Goal: Task Accomplishment & Management: Manage account settings

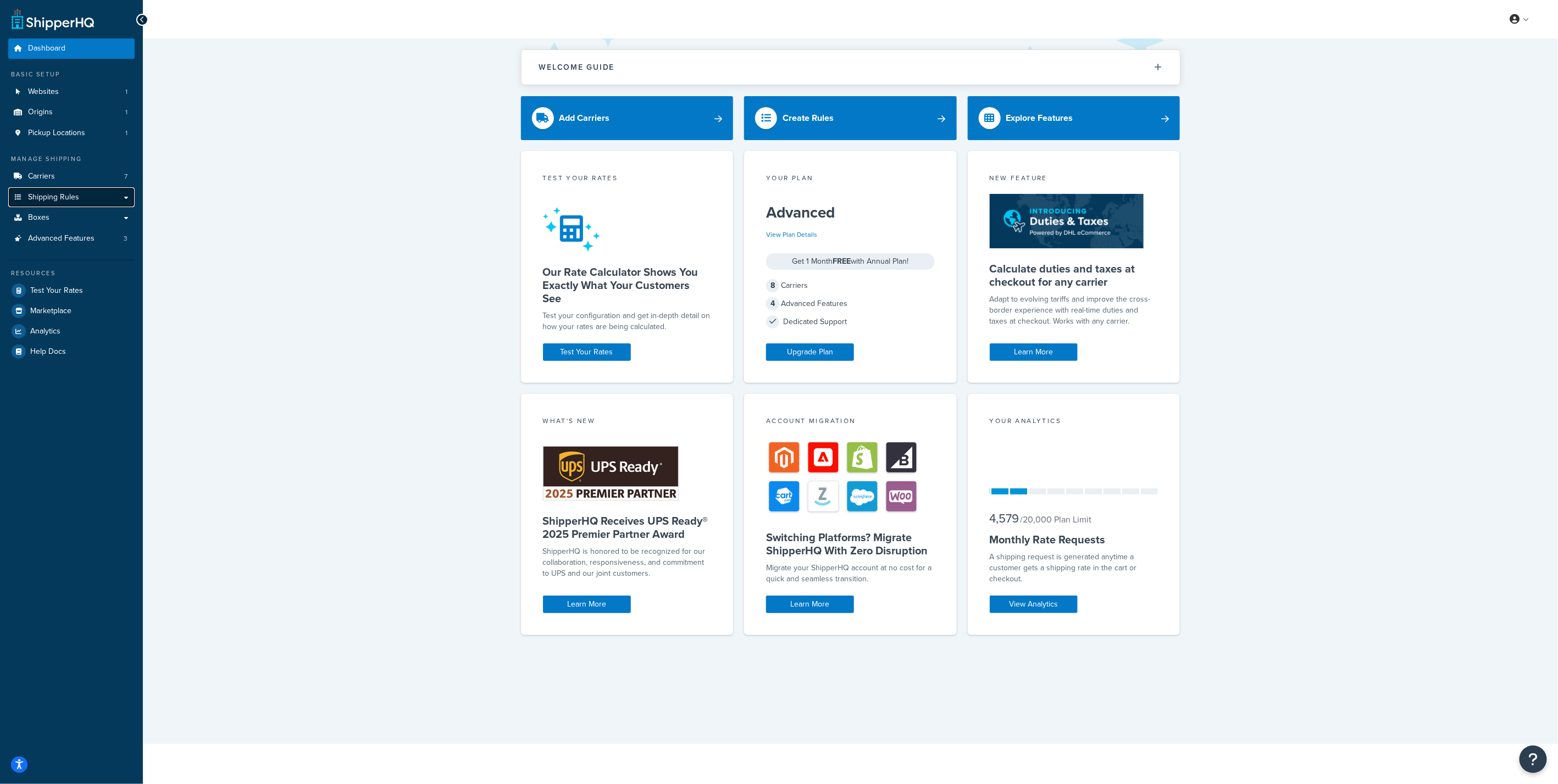
click at [59, 202] on link "Shipping Rules" at bounding box center [71, 197] width 127 height 20
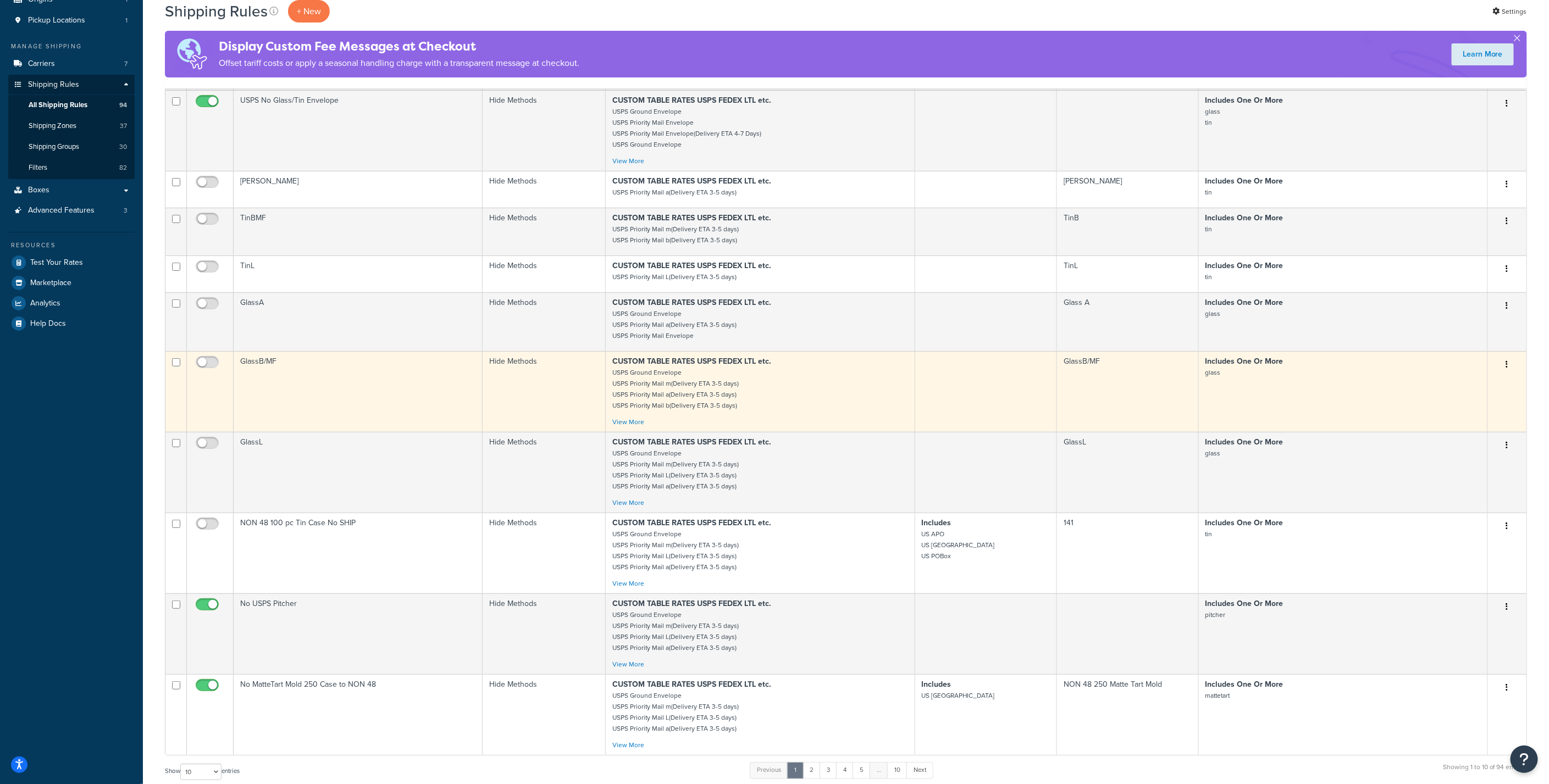
scroll to position [244, 0]
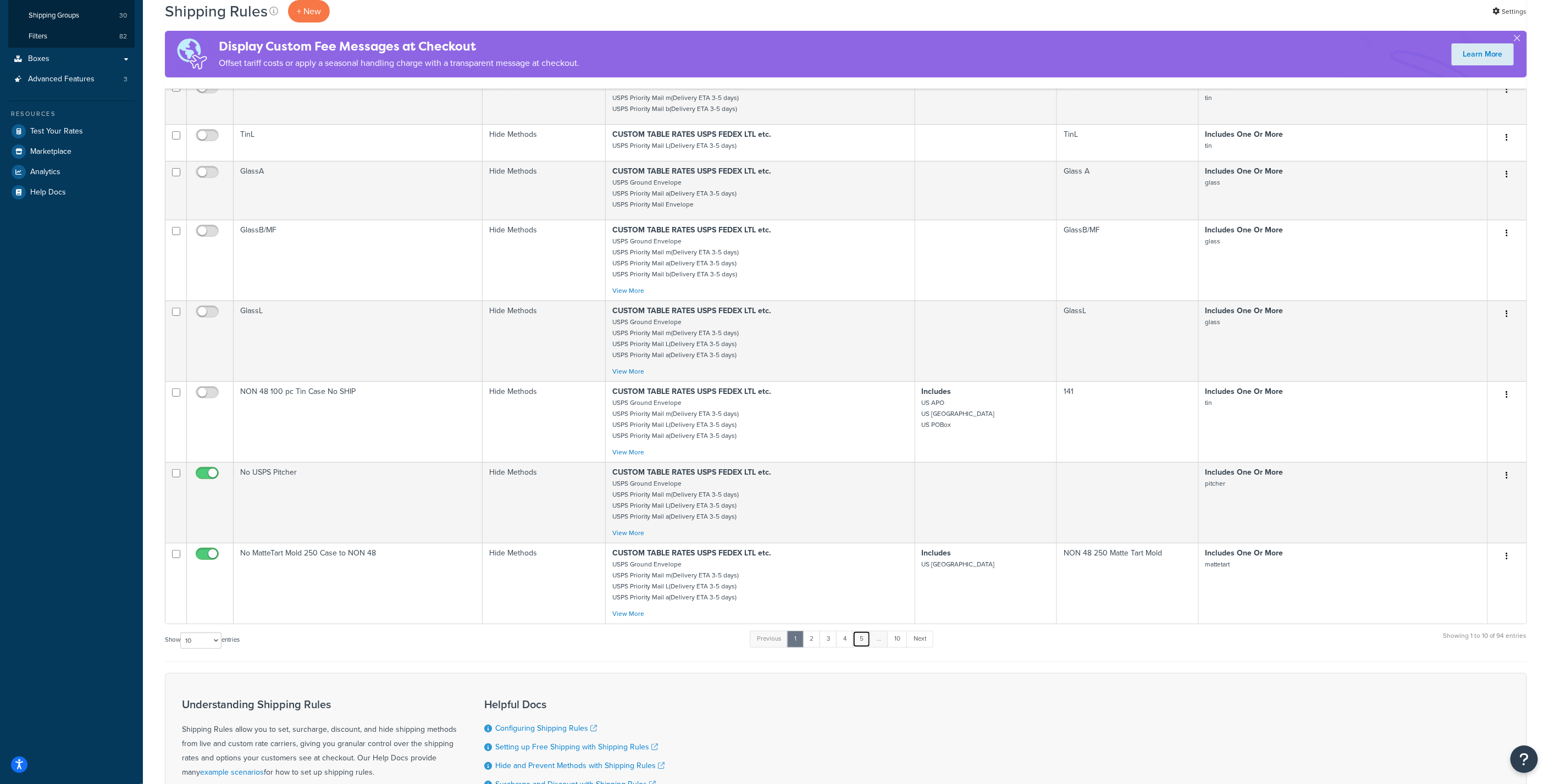
click at [863, 636] on link "5" at bounding box center [861, 639] width 18 height 16
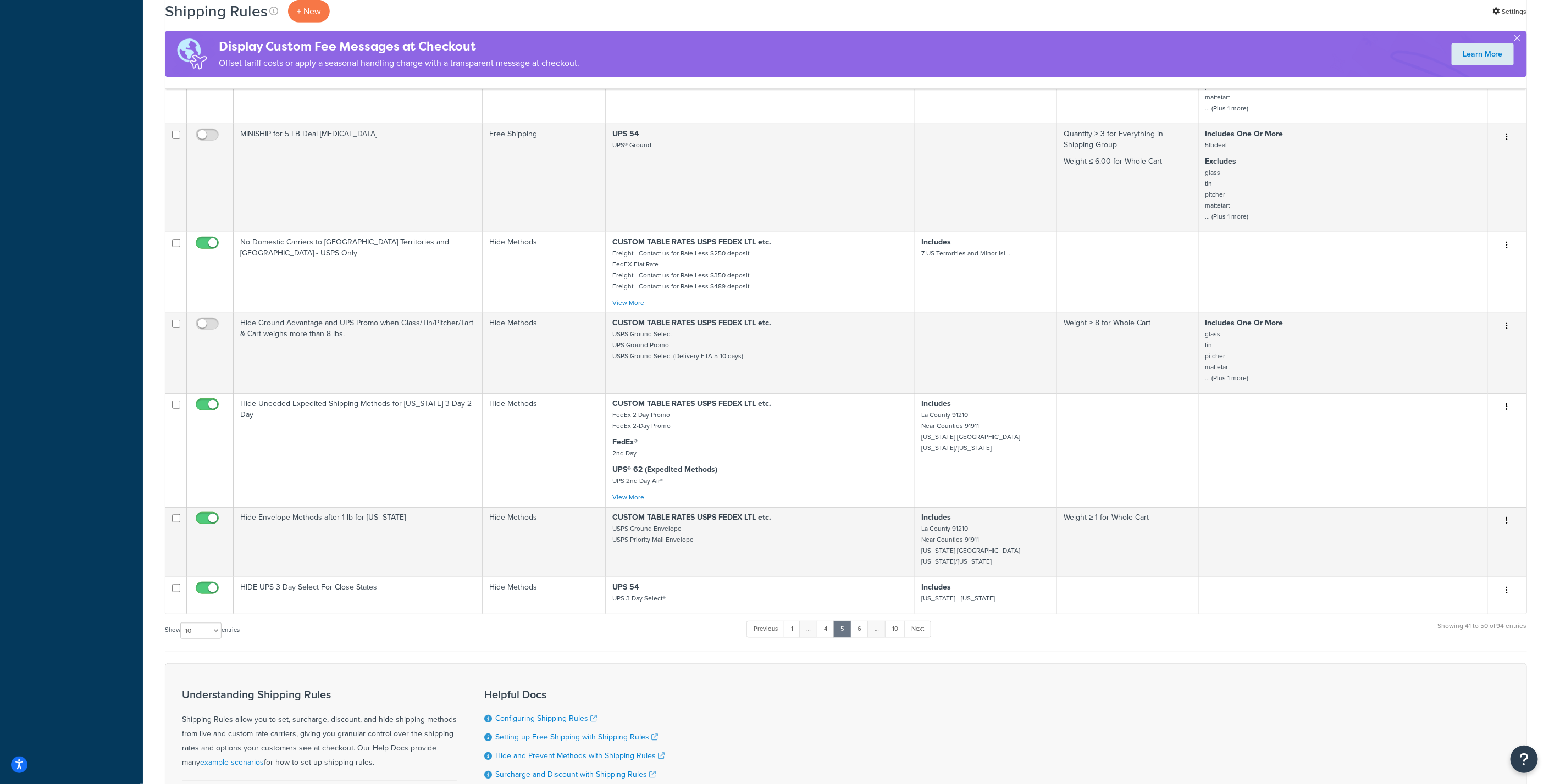
scroll to position [476, 0]
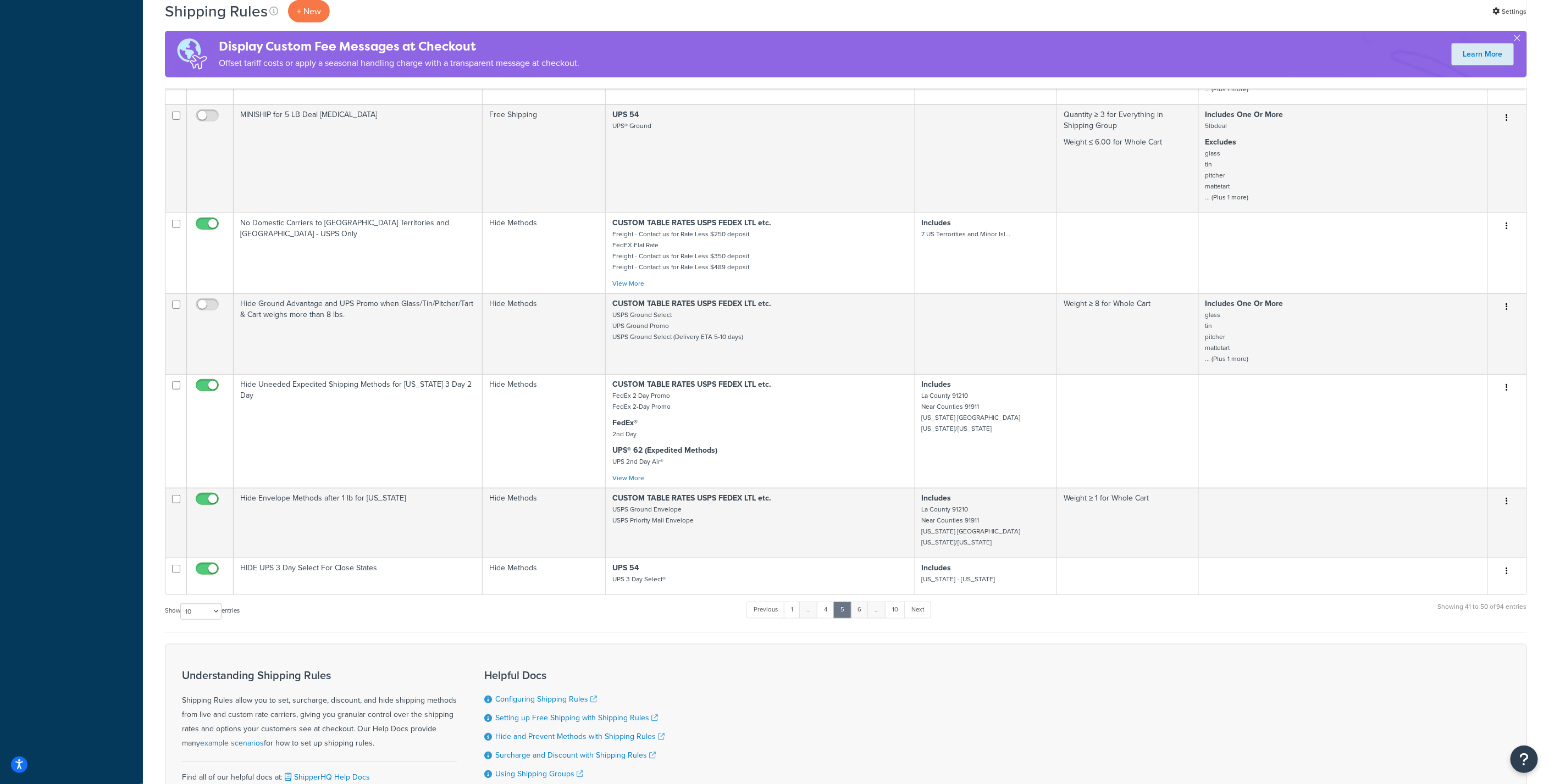
click at [859, 608] on link "6" at bounding box center [859, 609] width 18 height 16
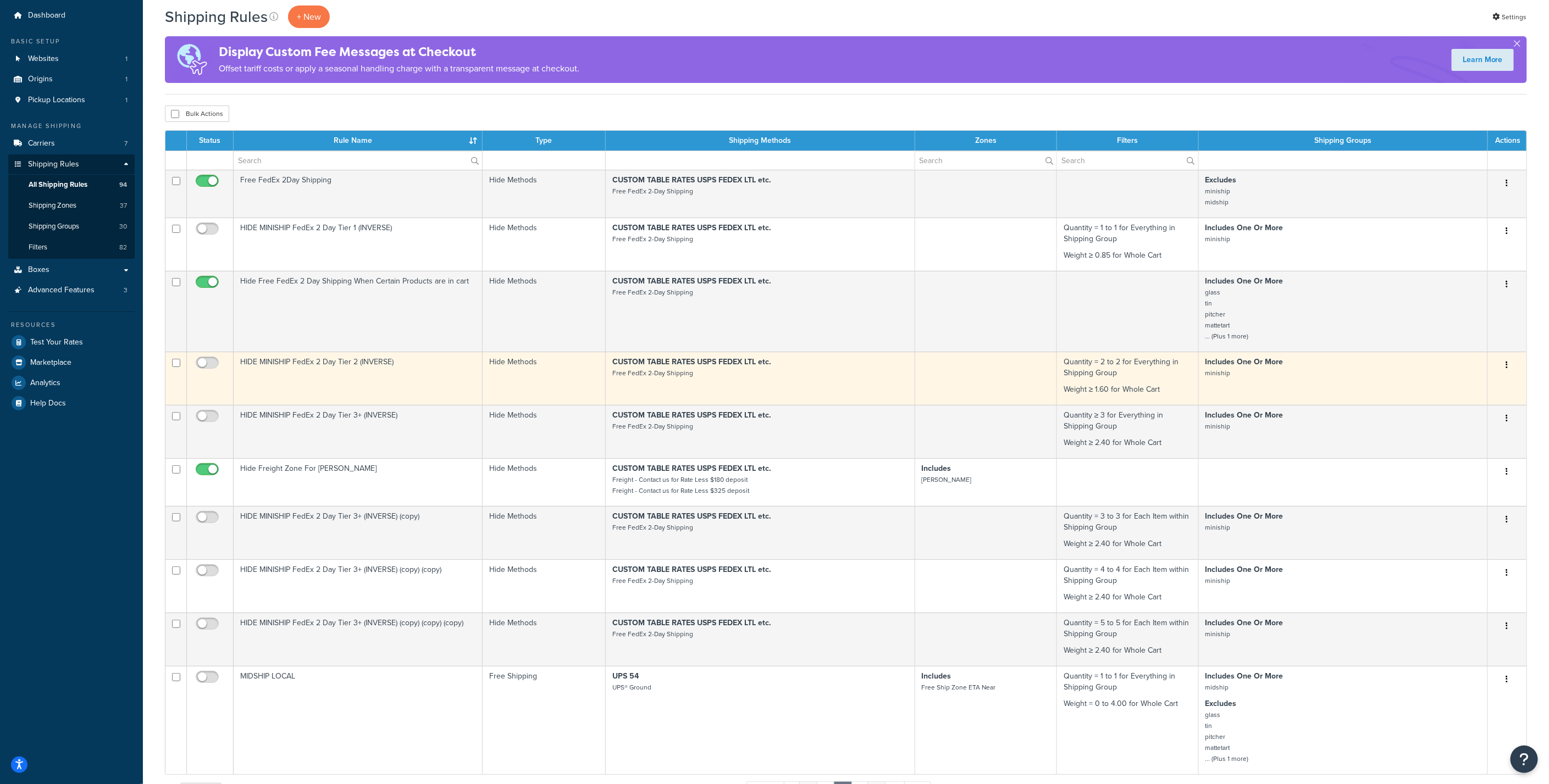
scroll to position [0, 0]
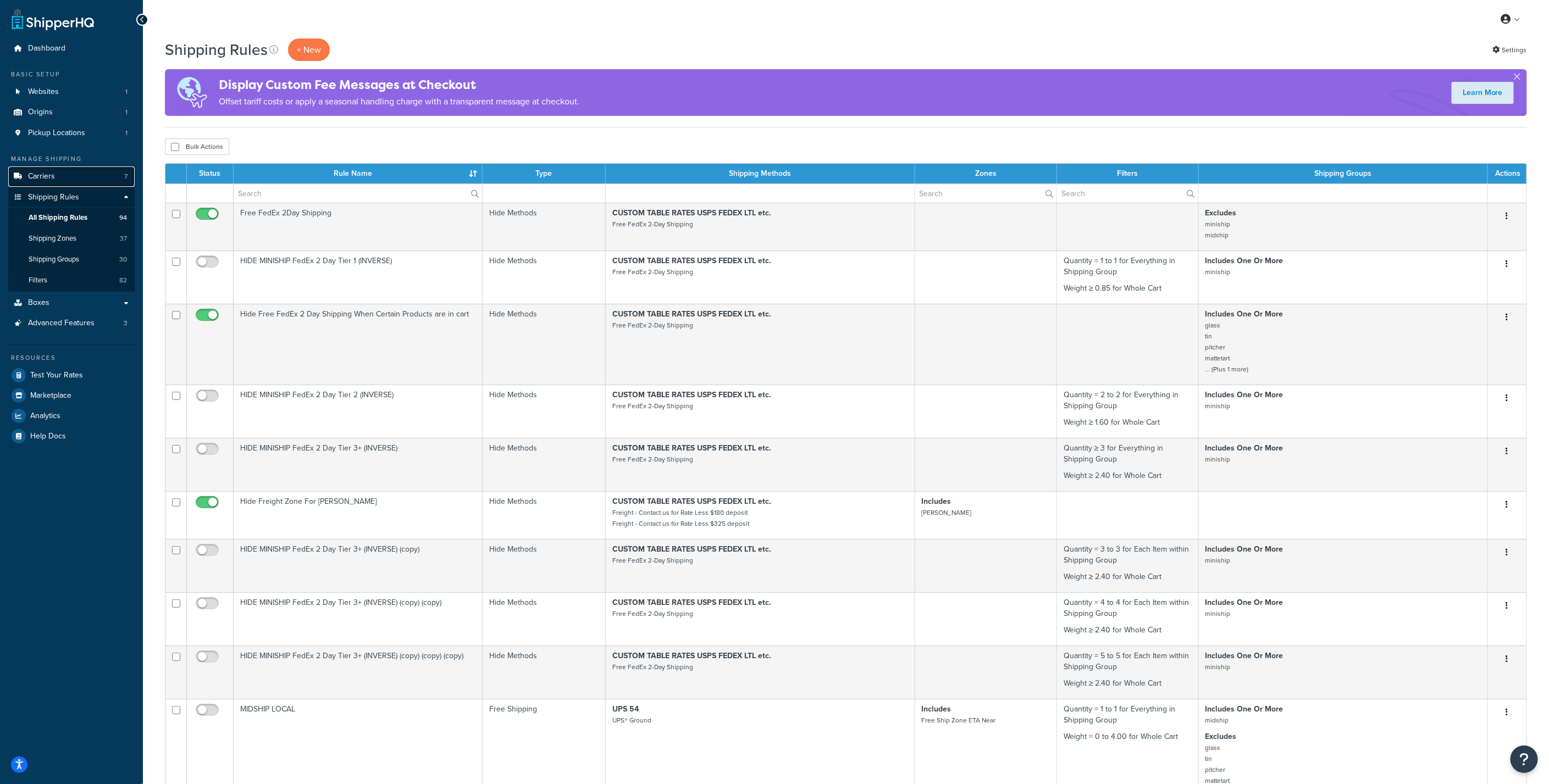
click at [52, 179] on span "Carriers" at bounding box center [41, 176] width 27 height 9
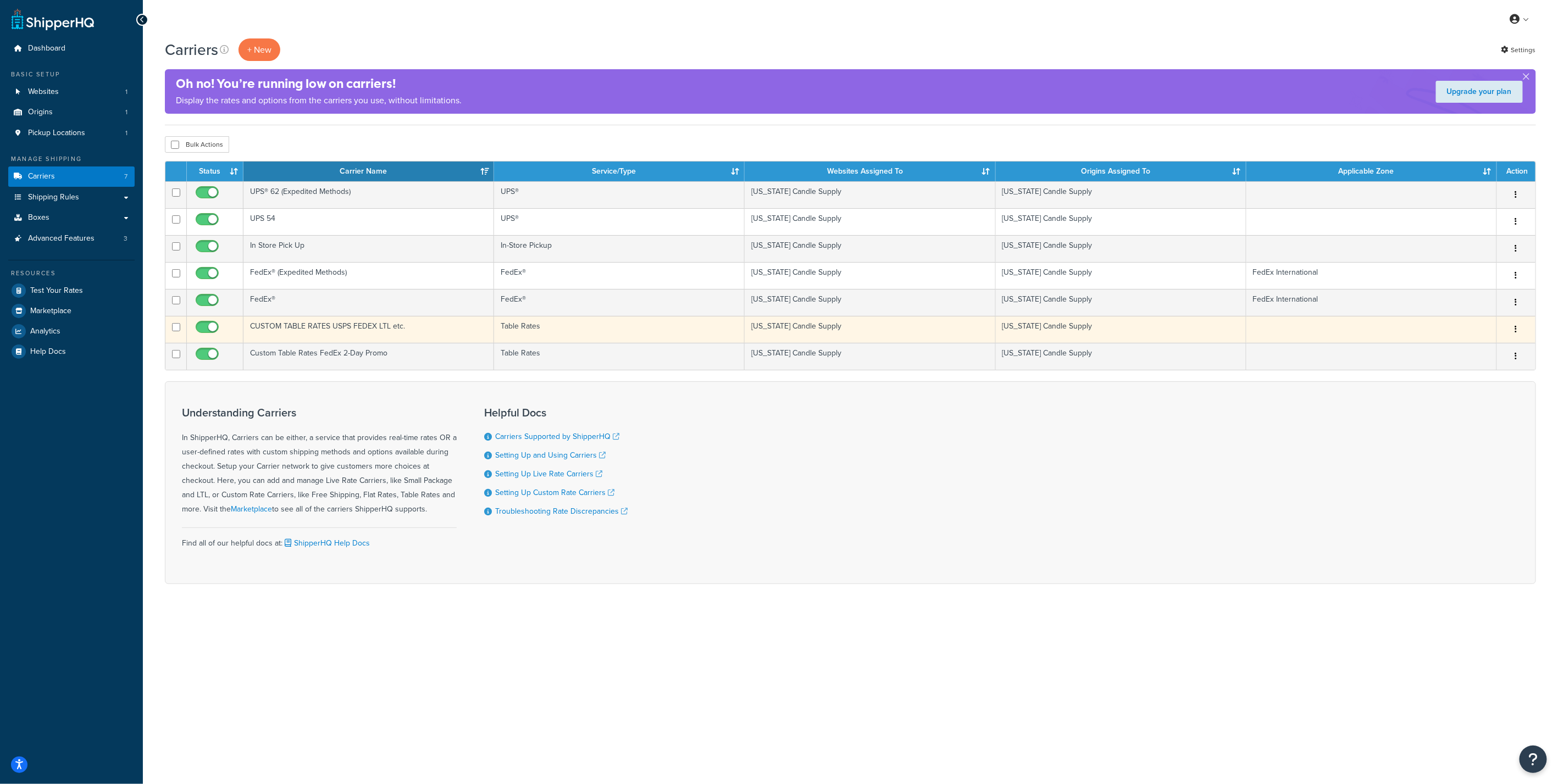
click at [325, 329] on td "CUSTOM TABLE RATES USPS FEDEX LTL etc." at bounding box center [368, 329] width 250 height 27
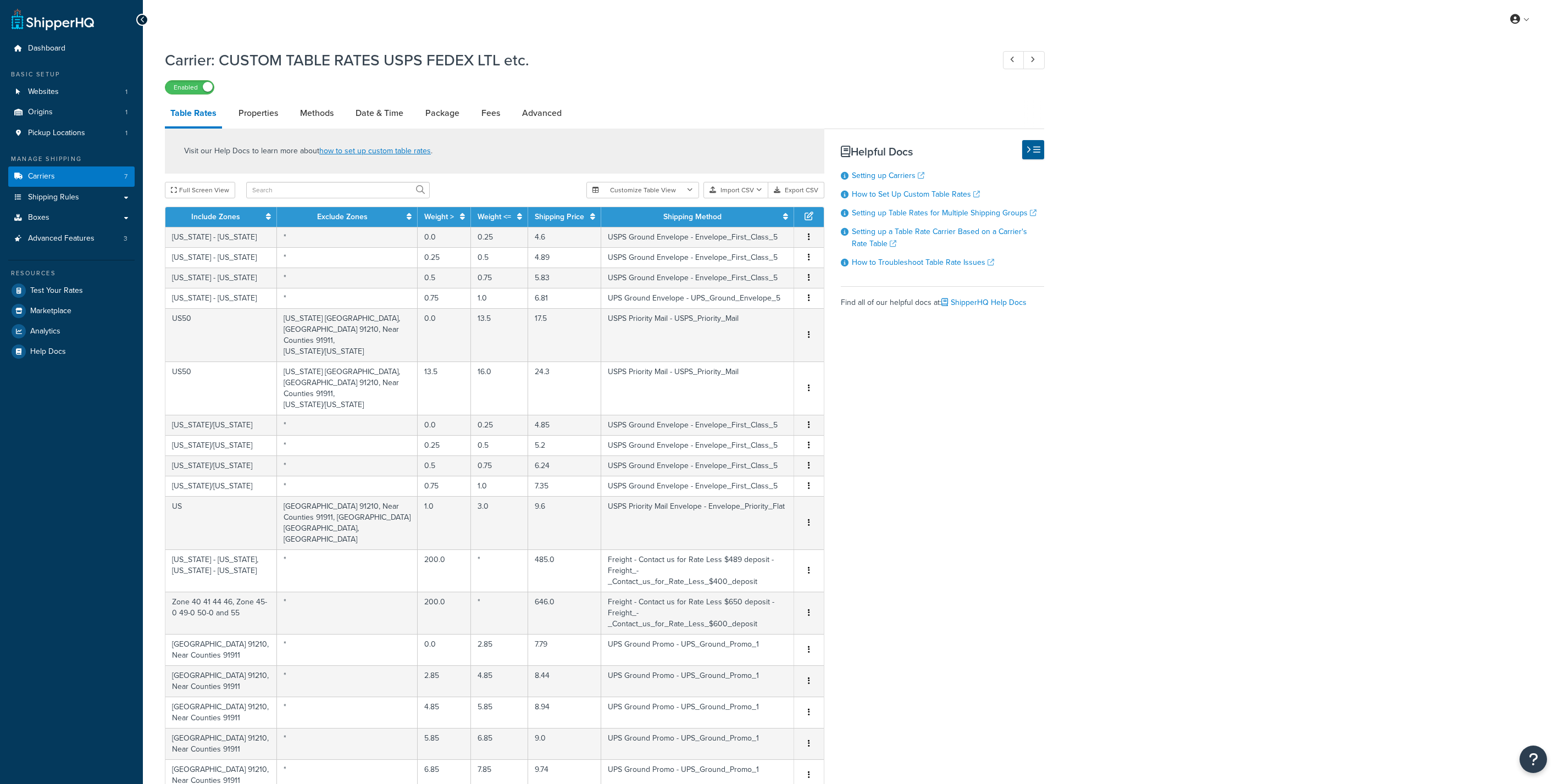
select select "25"
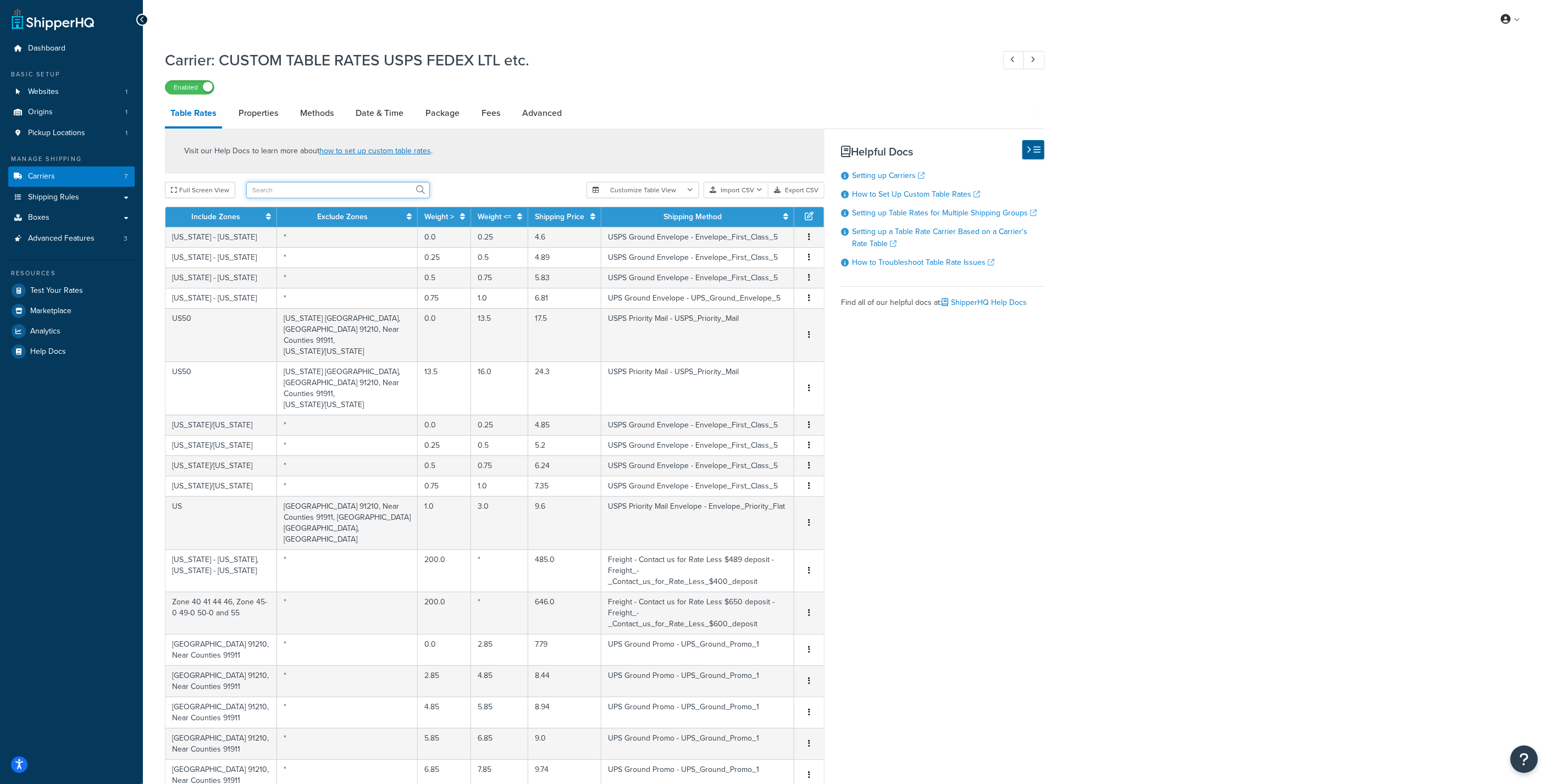
click at [337, 191] on input "text" at bounding box center [338, 190] width 183 height 16
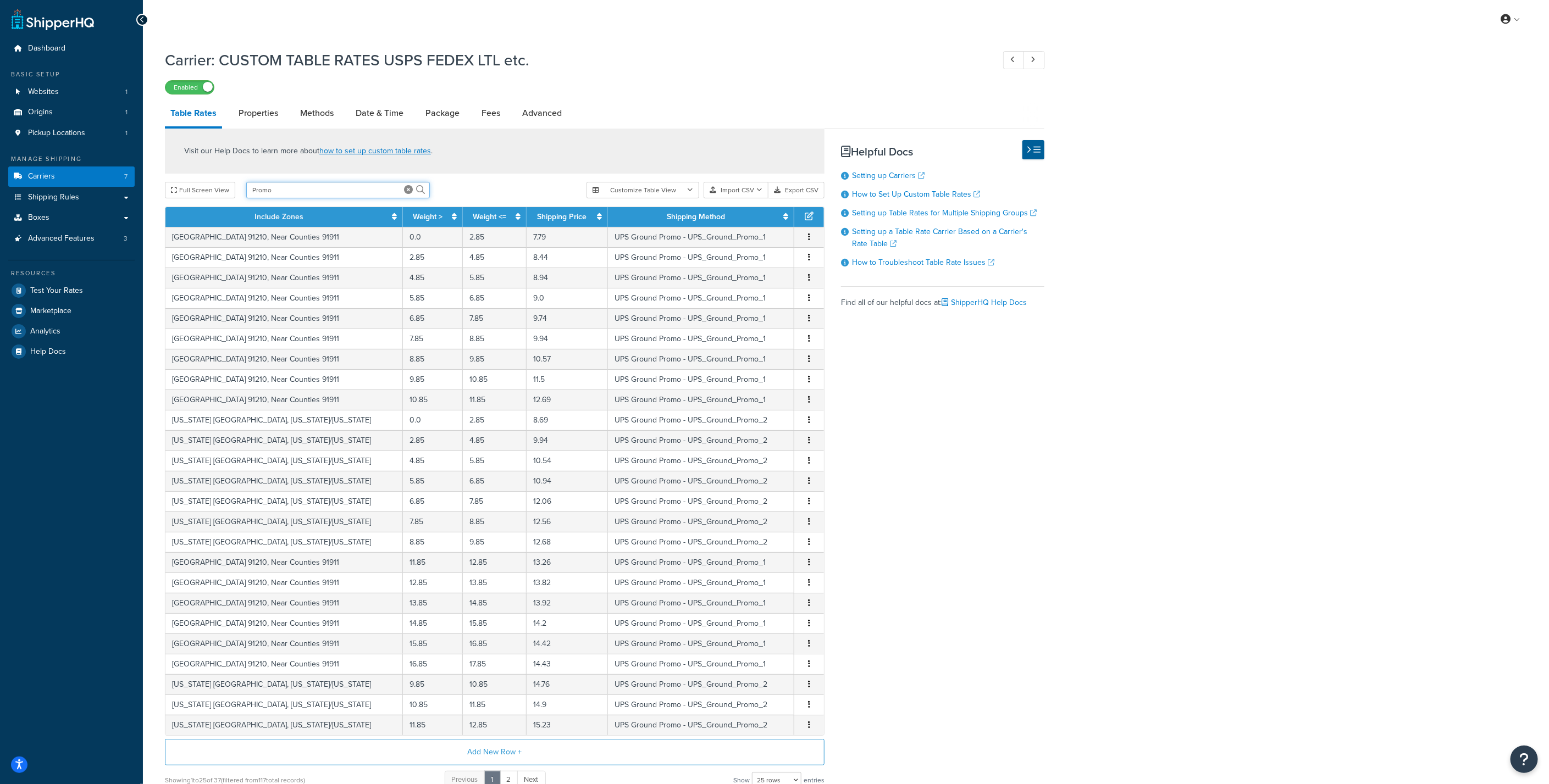
drag, startPoint x: 284, startPoint y: 193, endPoint x: 258, endPoint y: 220, distance: 37.5
click at [111, 167] on div "Dashboard Basic Setup Websites 1 Origins 1 Pickup Locations 1 Manage Shipping C…" at bounding box center [774, 445] width 1549 height 890
type input "Fed"
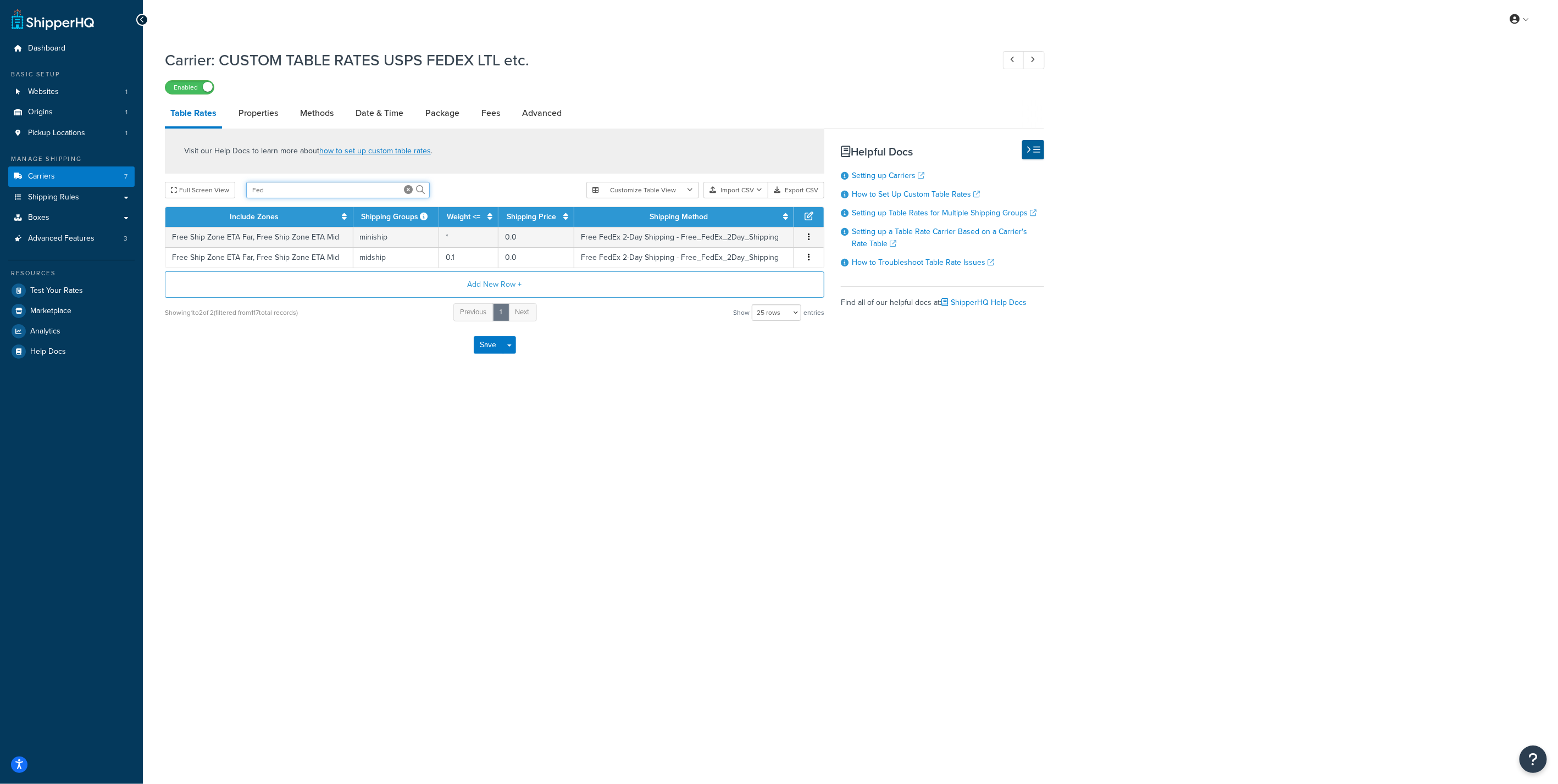
drag, startPoint x: 291, startPoint y: 188, endPoint x: 183, endPoint y: 173, distance: 109.0
click at [184, 172] on div "Visit our Help Docs to learn more about how to set up custom table rates . Full…" at bounding box center [495, 225] width 676 height 194
click at [417, 421] on div "My Profile Billing Global Settings Contact Us Logout Carrier: CUSTOM TABLE RATE…" at bounding box center [850, 392] width 1415 height 784
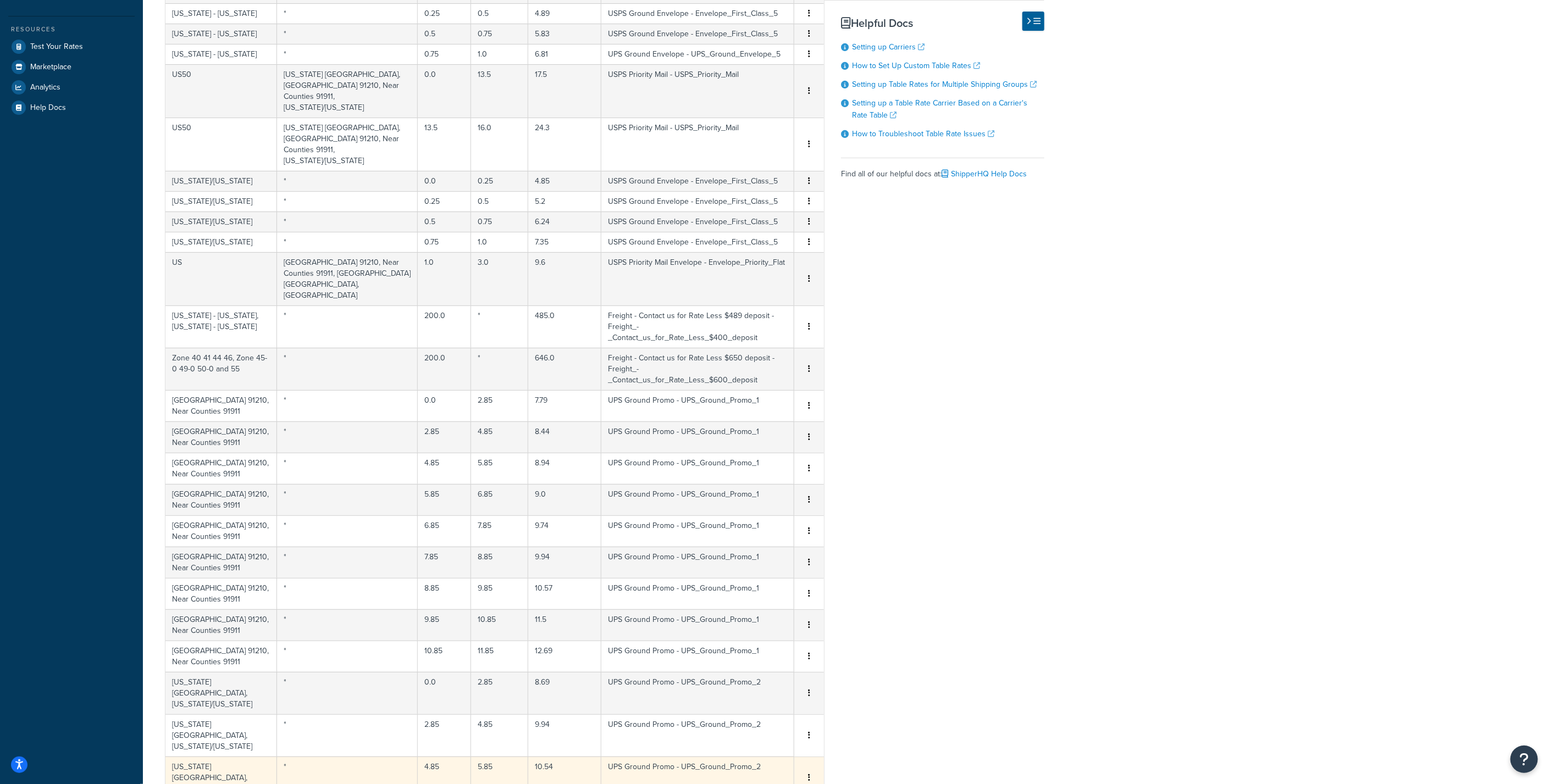
scroll to position [322, 0]
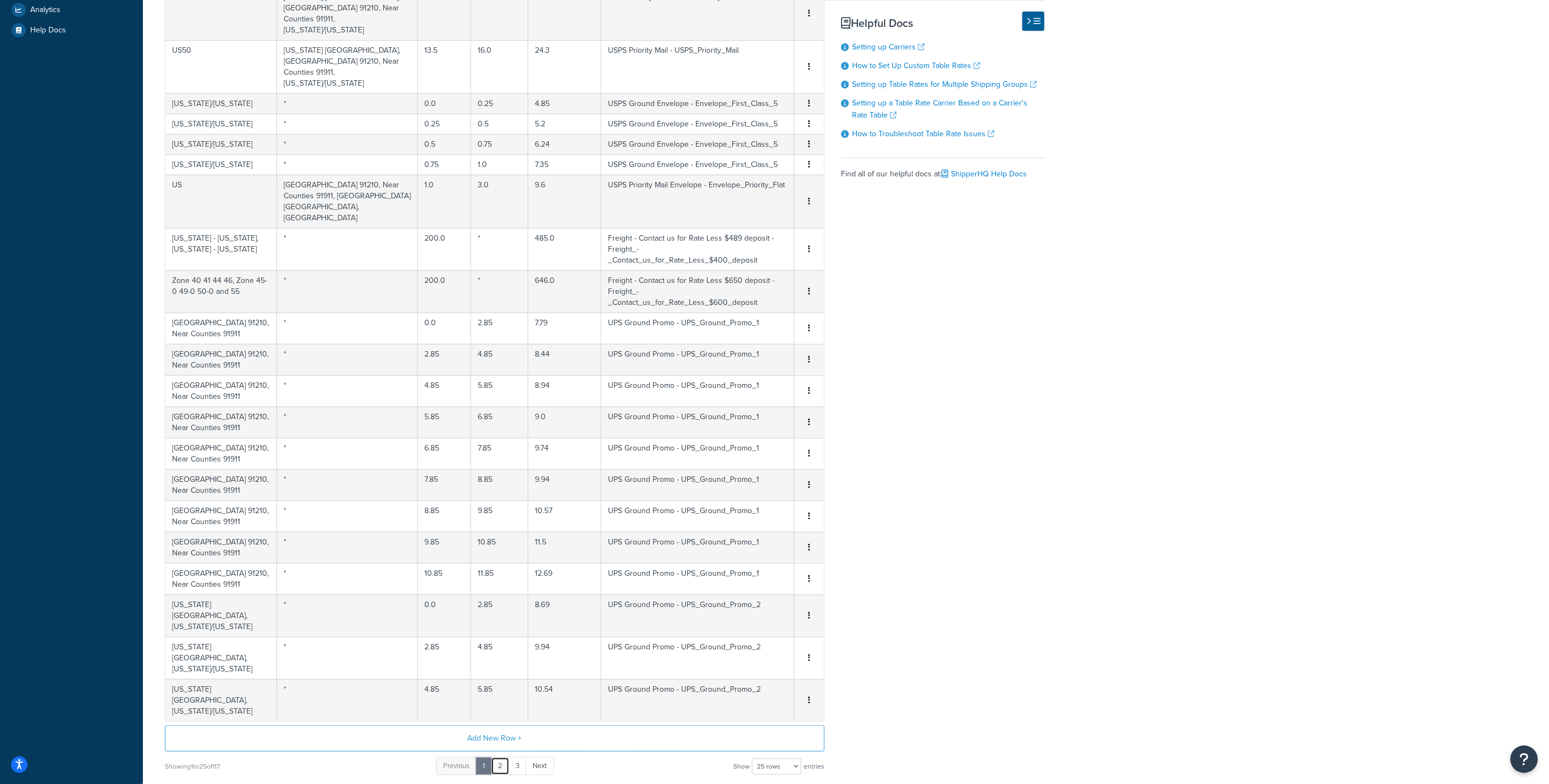
click at [501, 757] on link "2" at bounding box center [500, 765] width 19 height 18
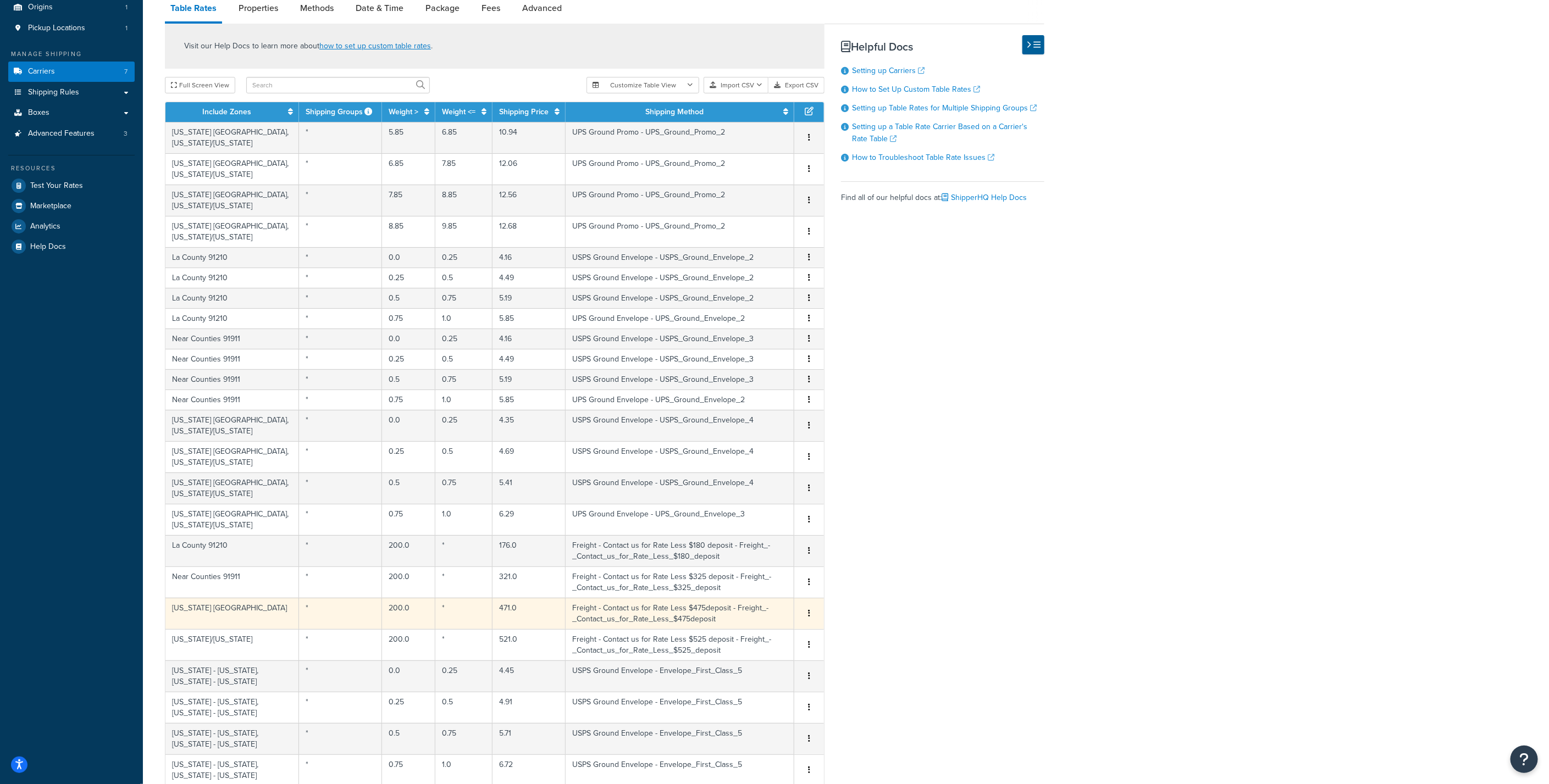
scroll to position [288, 0]
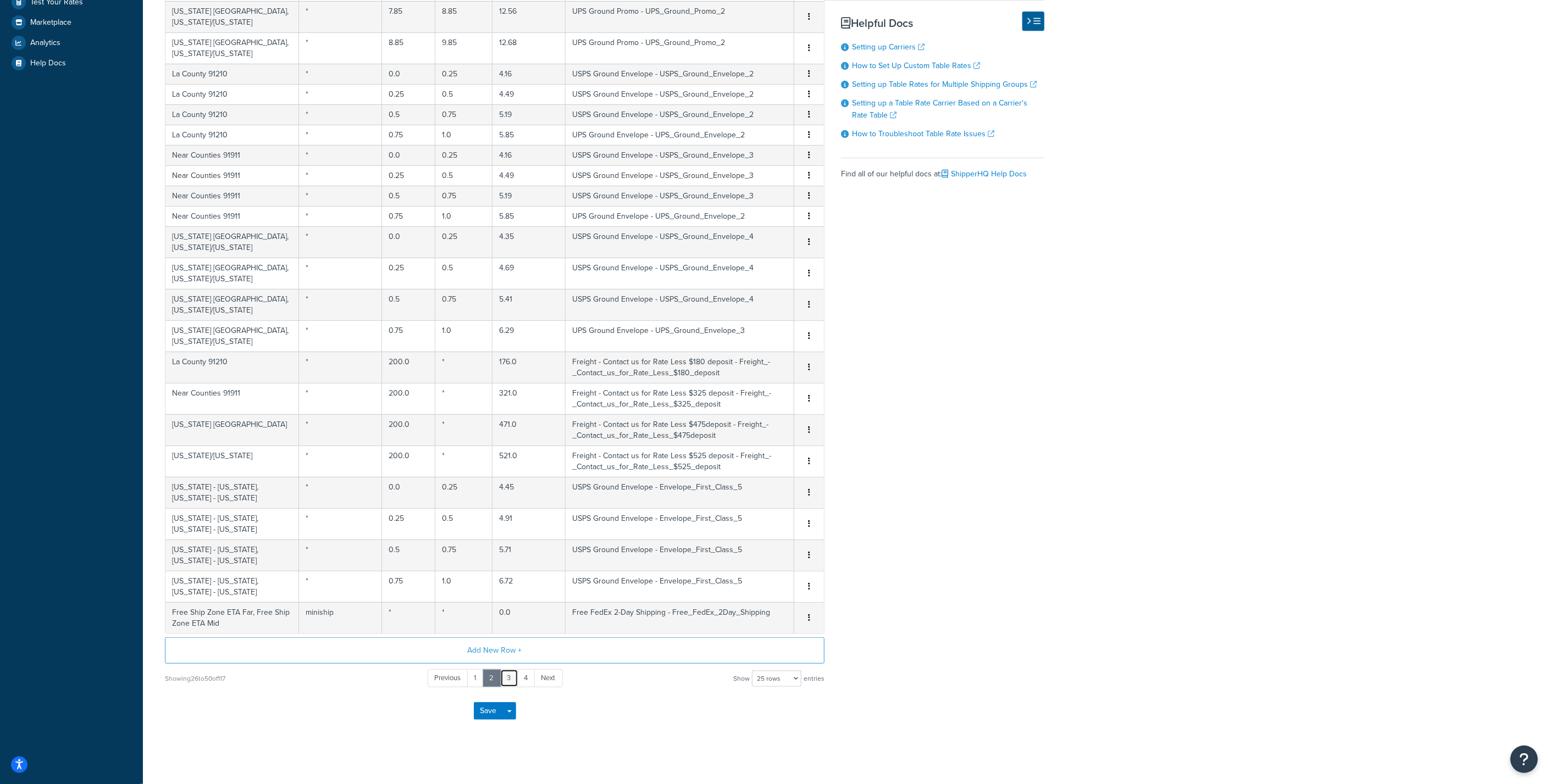
click at [505, 674] on link "3" at bounding box center [509, 678] width 18 height 18
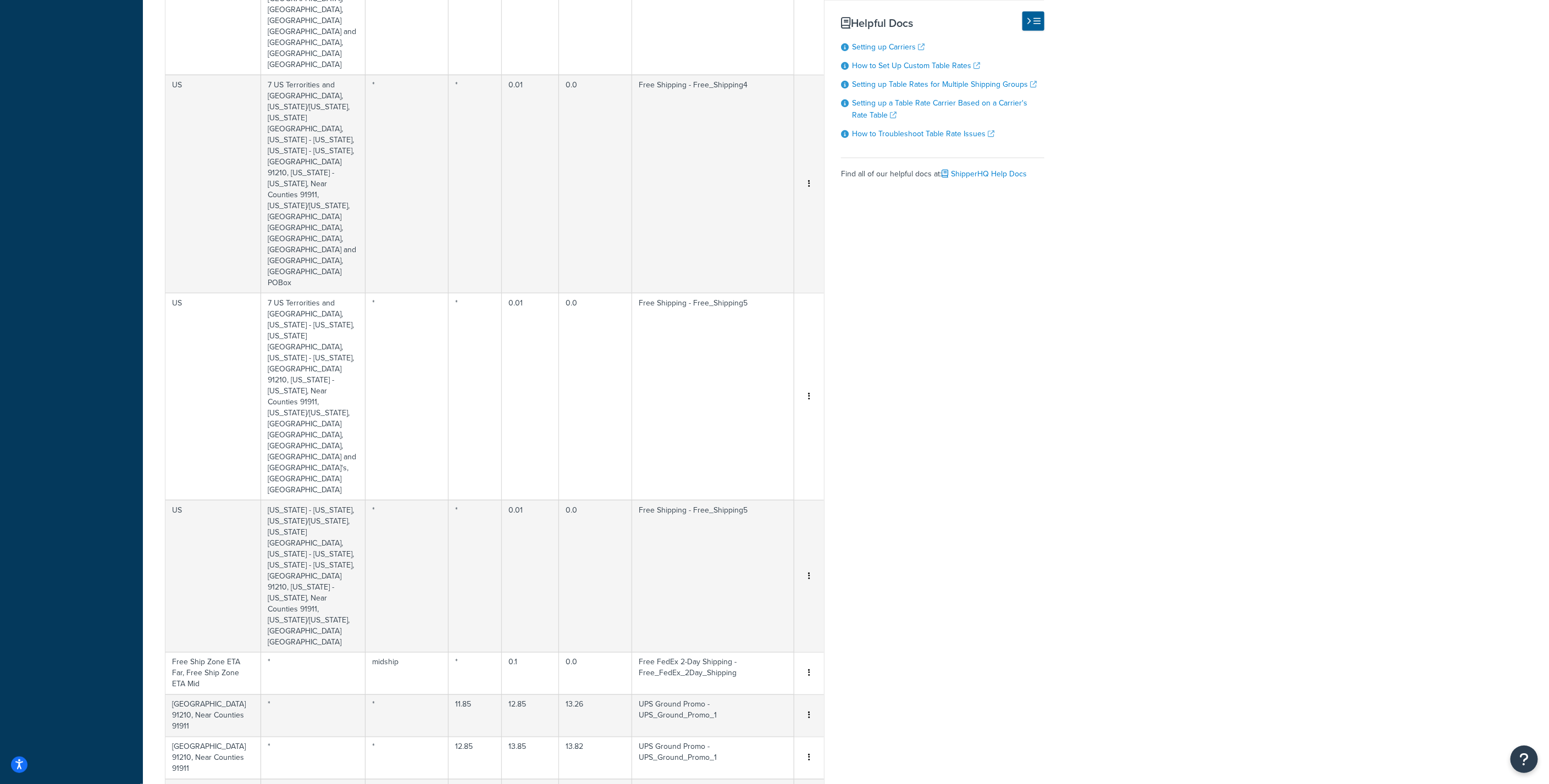
scroll to position [1021, 0]
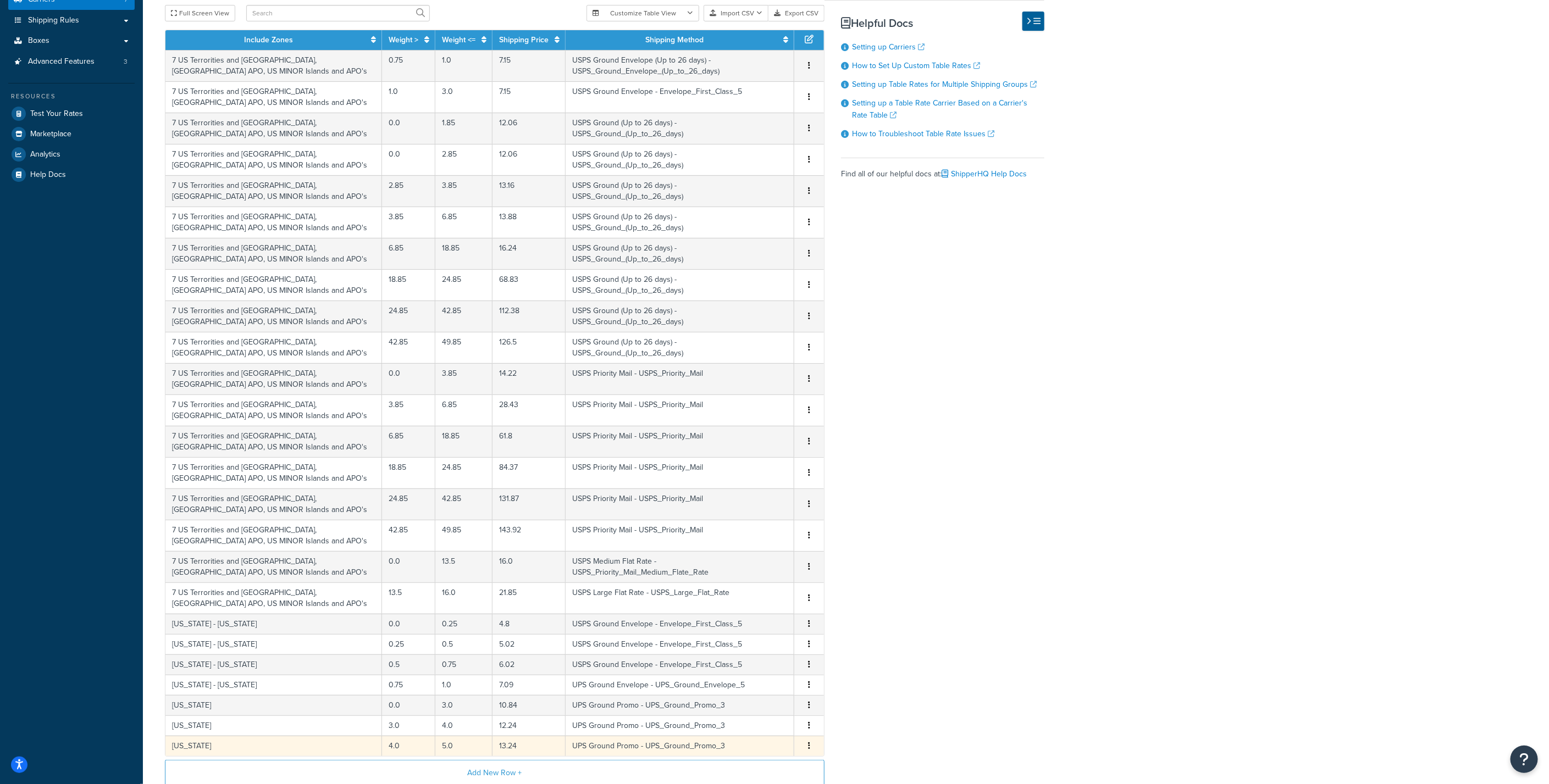
scroll to position [239, 0]
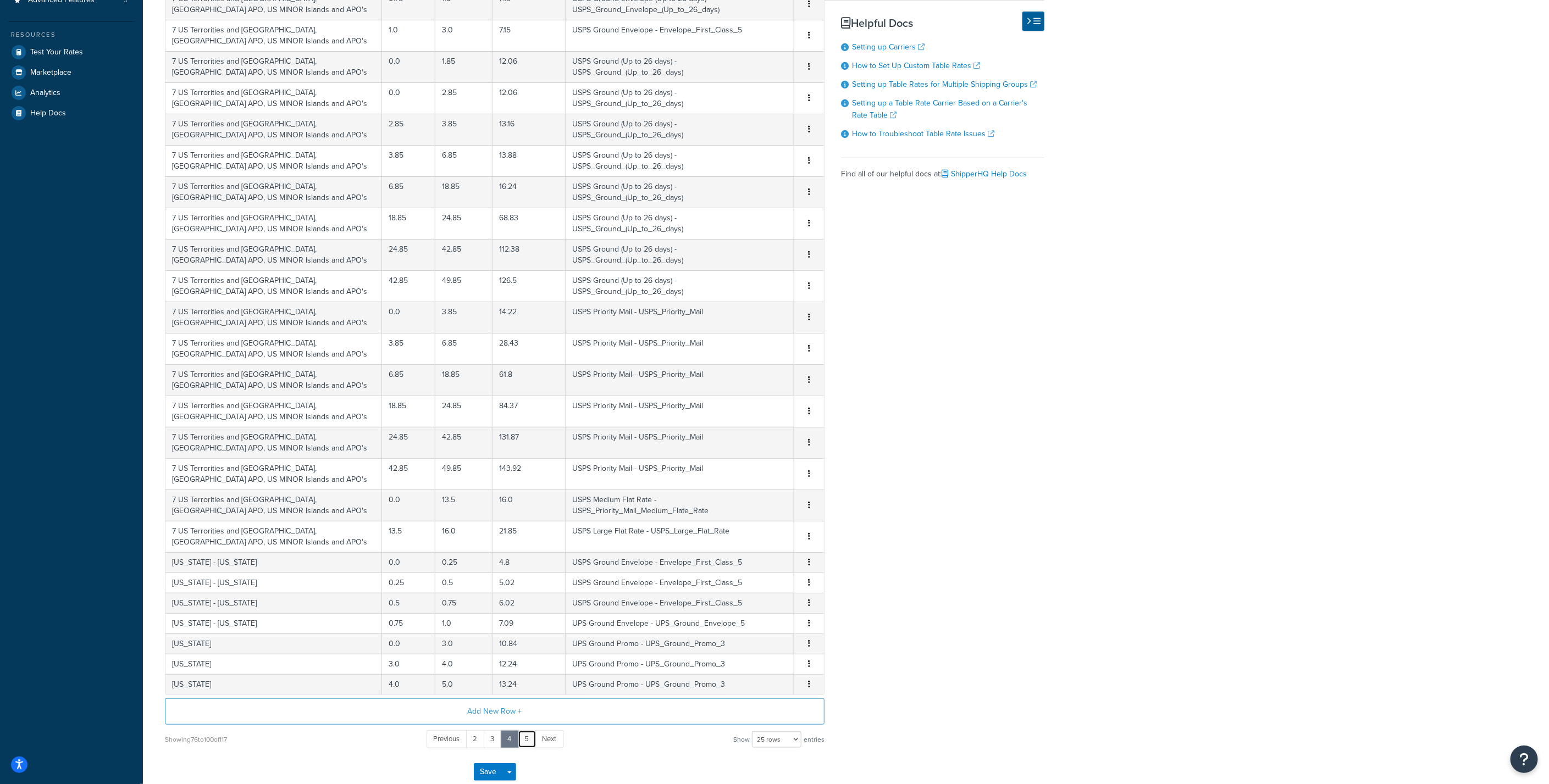
click at [527, 736] on link "5" at bounding box center [527, 739] width 19 height 18
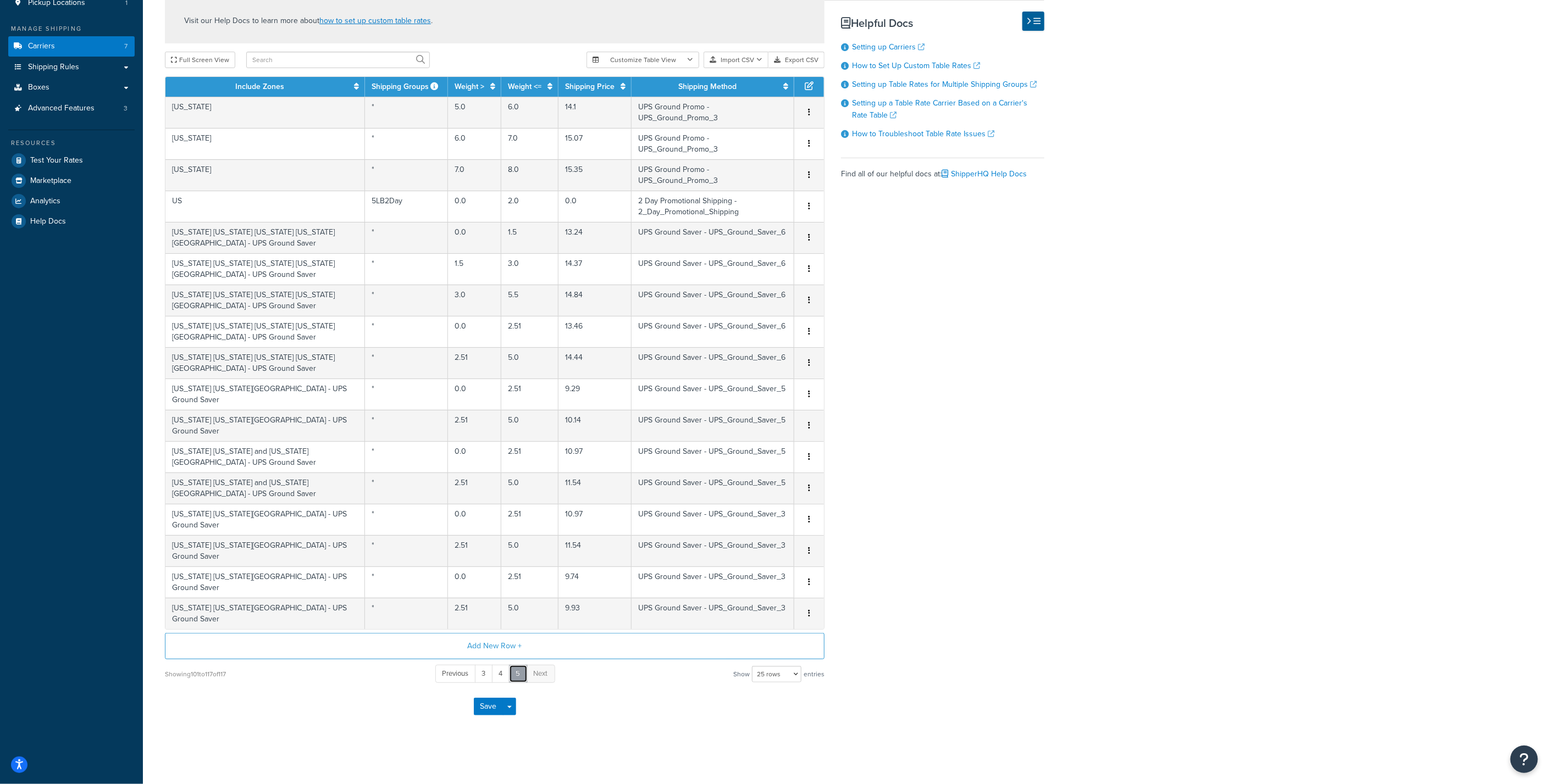
scroll to position [28, 0]
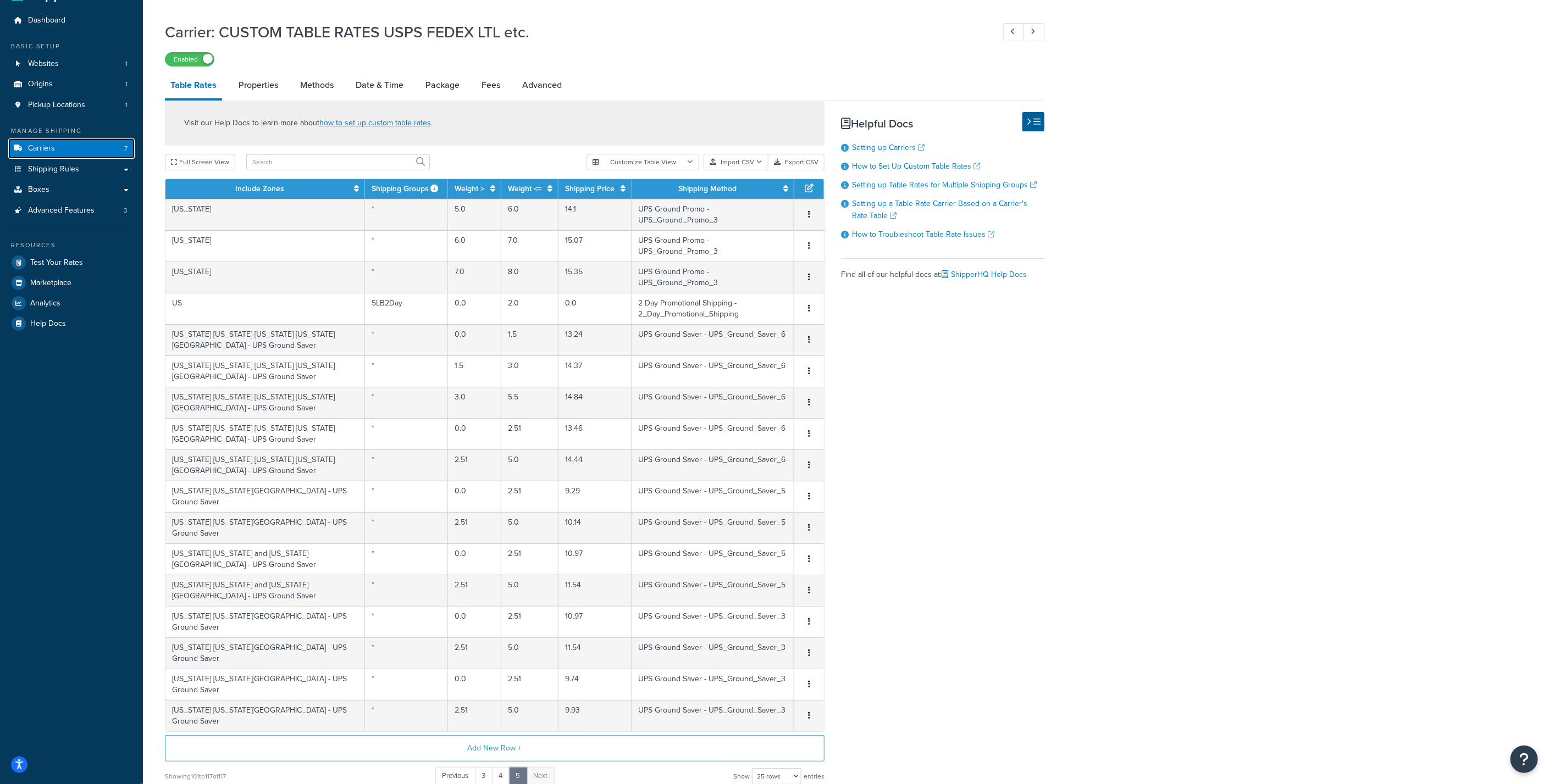
click at [65, 149] on link "Carriers 7" at bounding box center [72, 148] width 127 height 20
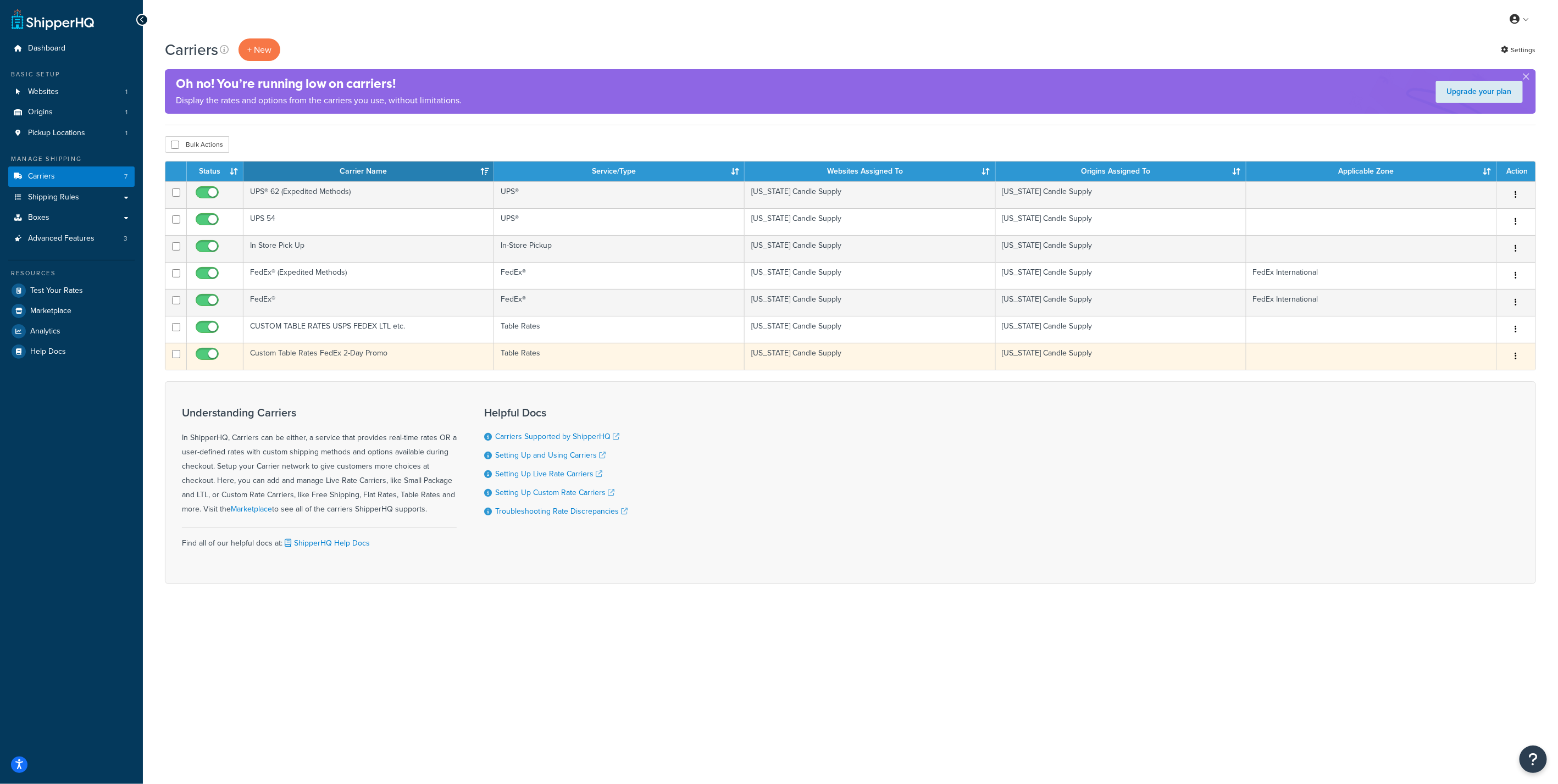
click at [297, 357] on td "Custom Table Rates FedEx 2-Day Promo" at bounding box center [368, 356] width 250 height 27
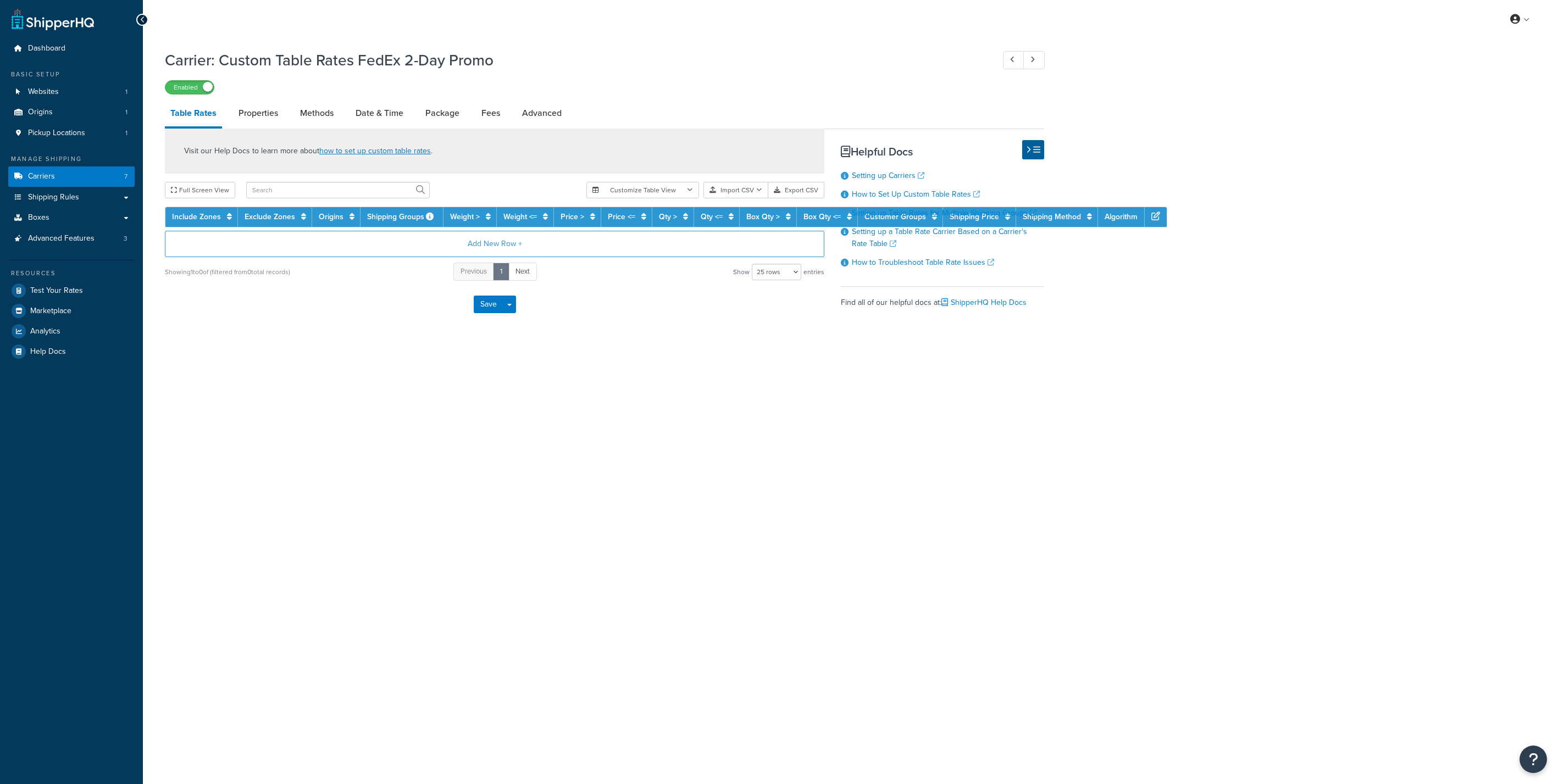
select select "25"
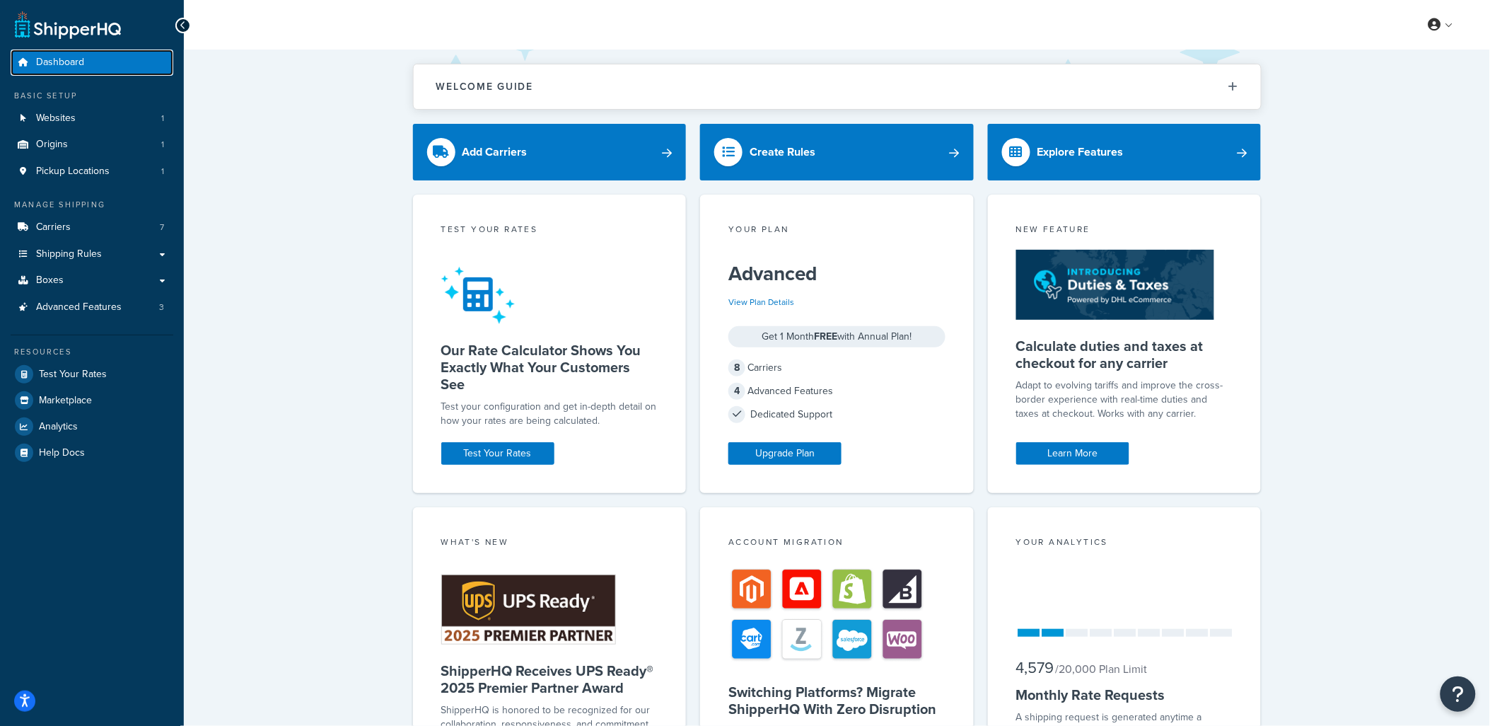
click at [81, 59] on span "Dashboard" at bounding box center [60, 63] width 48 height 12
